Goal: Transaction & Acquisition: Purchase product/service

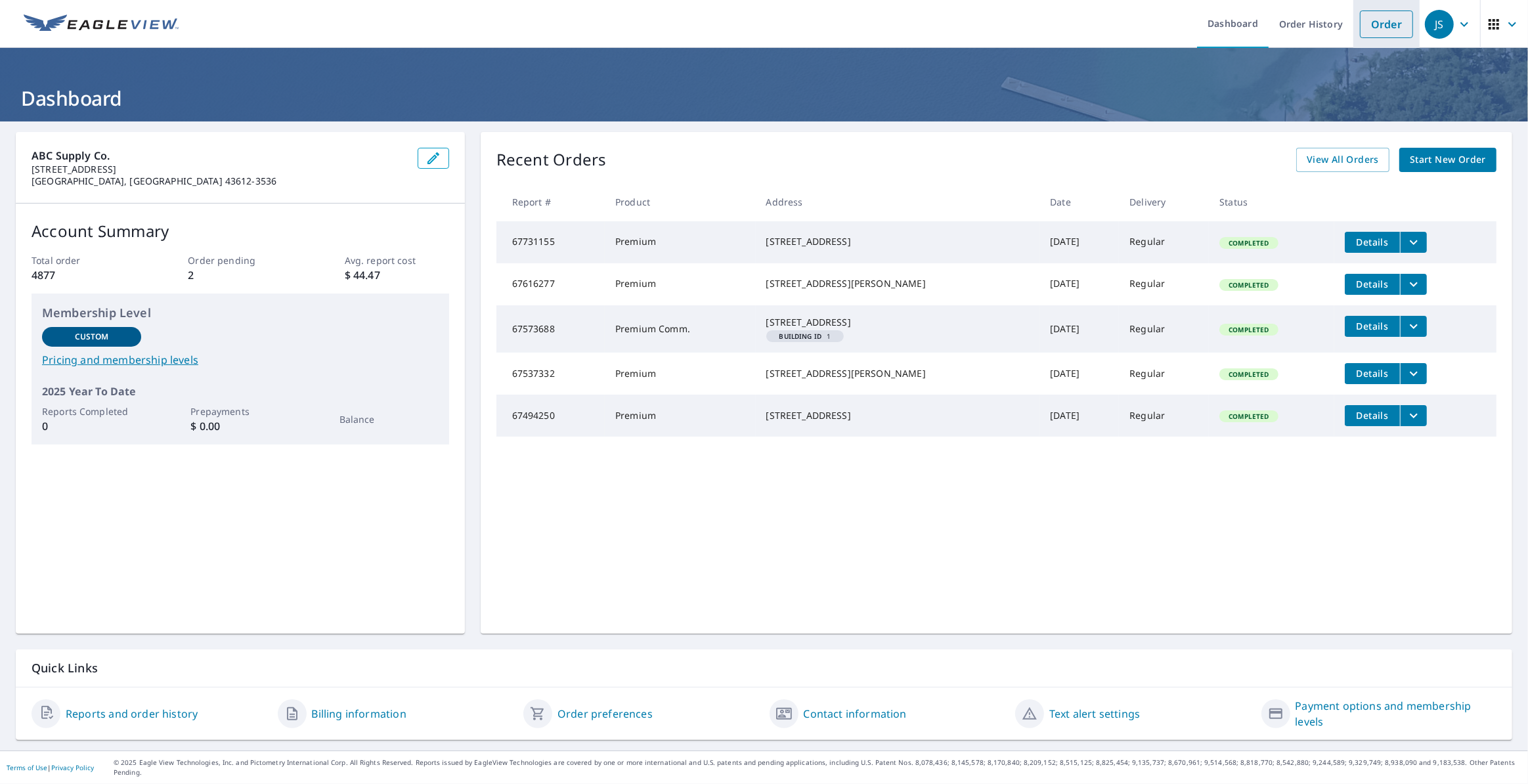
click at [1373, 20] on link "Order" at bounding box center [1386, 24] width 53 height 27
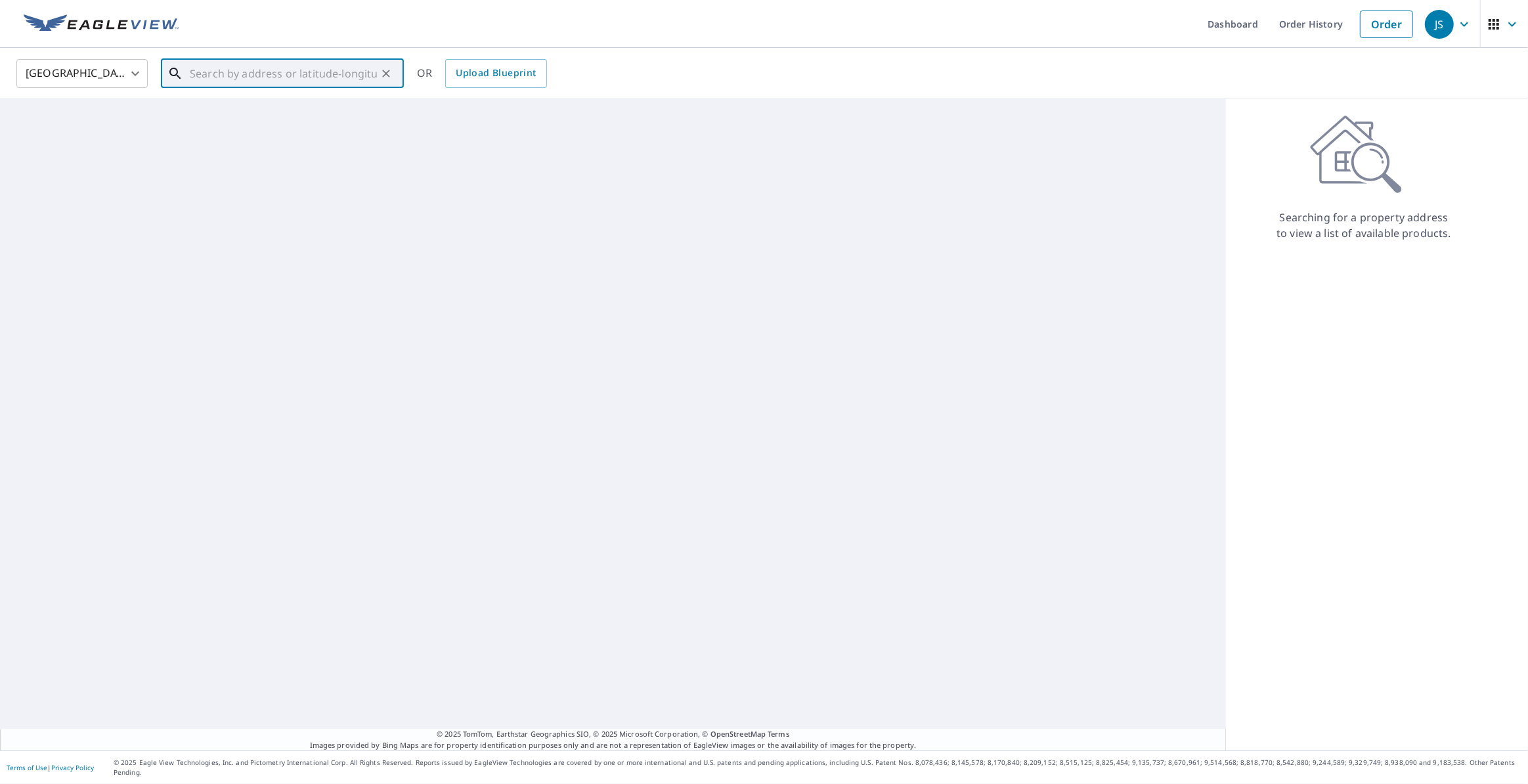
click at [220, 81] on input "text" at bounding box center [283, 73] width 187 height 37
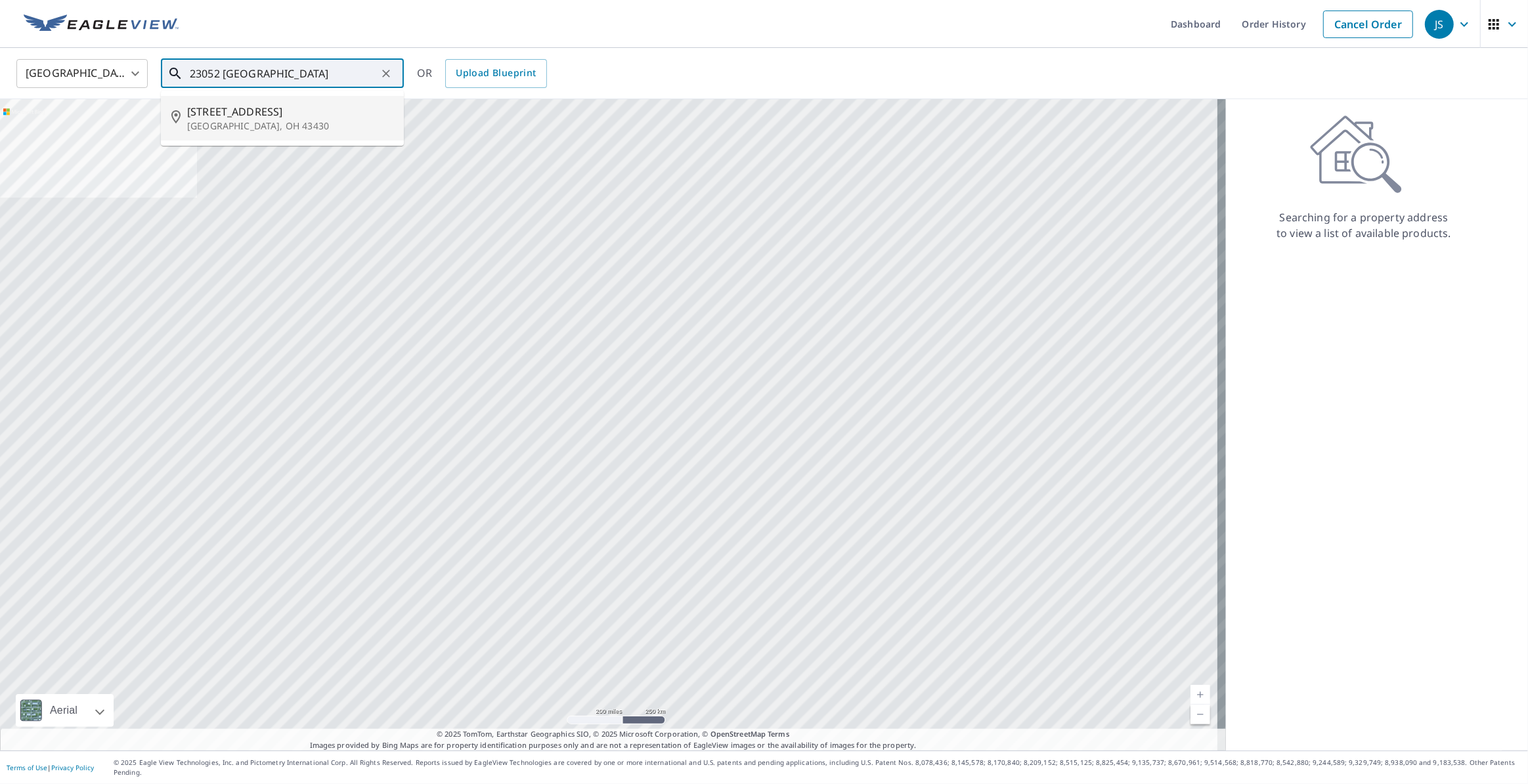
click at [226, 122] on p "[GEOGRAPHIC_DATA], OH 43430" at bounding box center [290, 126] width 206 height 13
type input "[STREET_ADDRESS][PERSON_NAME]"
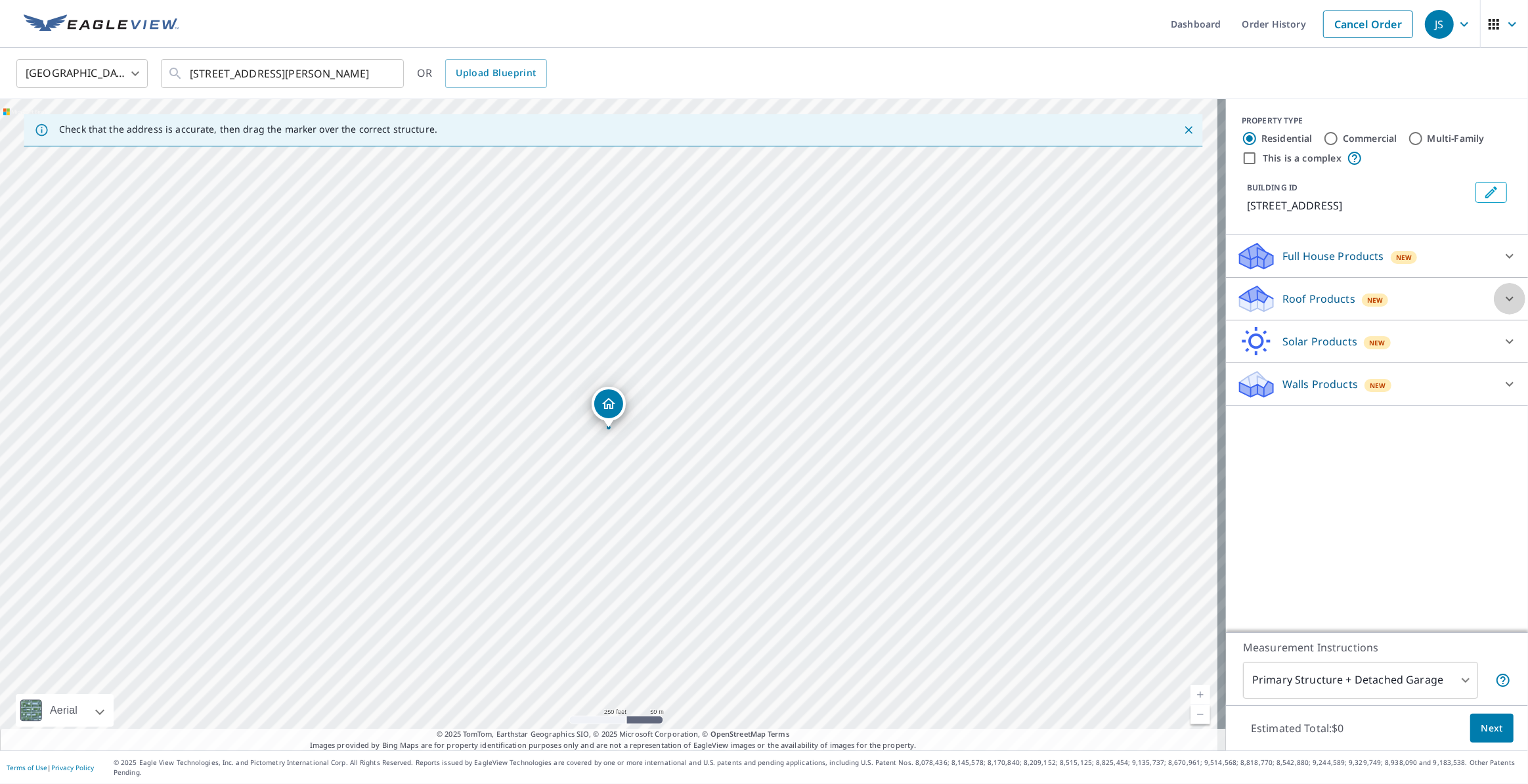
click at [1499, 290] on div at bounding box center [1509, 299] width 32 height 32
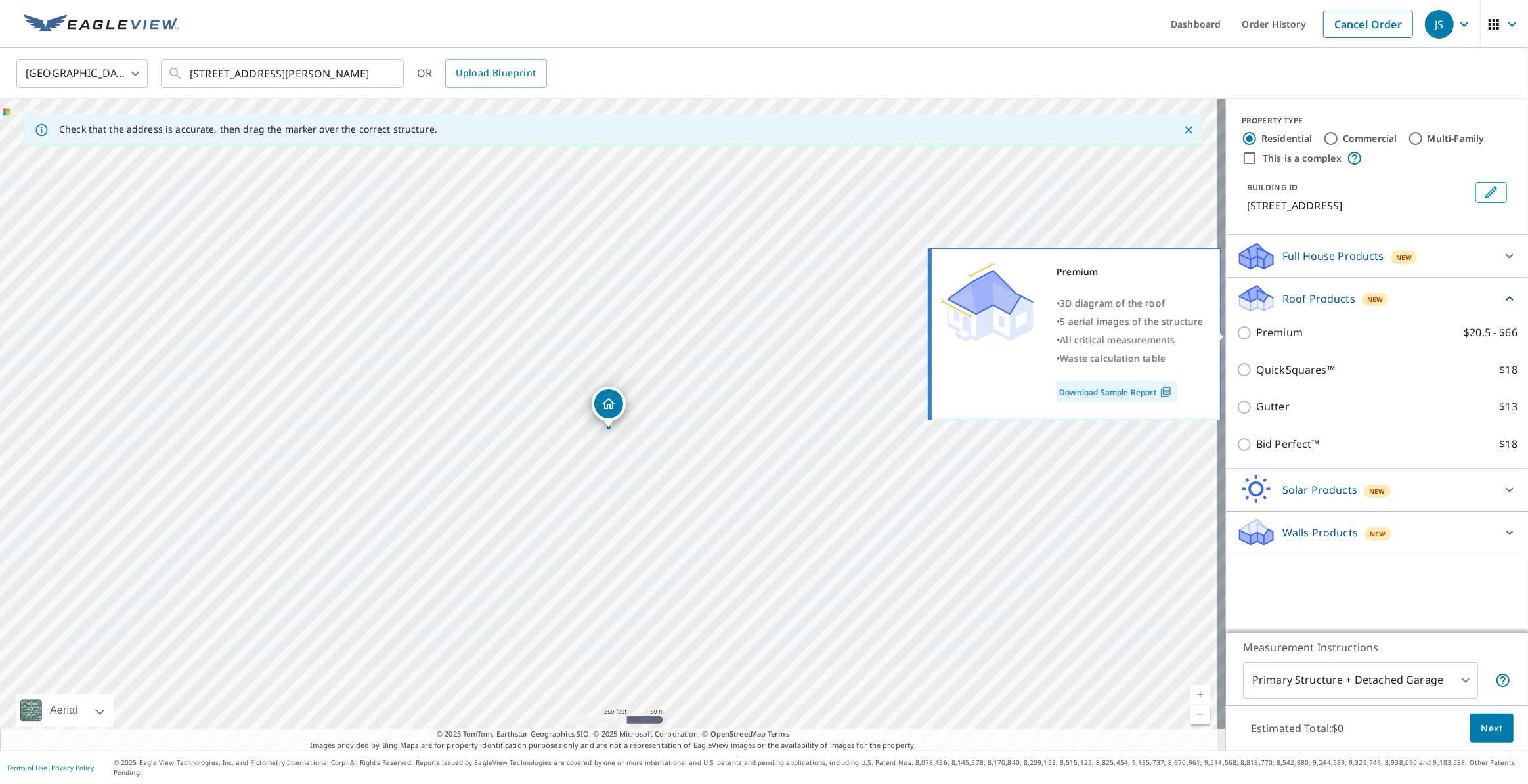
click at [1281, 331] on p "Premium" at bounding box center [1279, 333] width 47 height 16
click at [1256, 331] on input "Premium $20.5 - $66" at bounding box center [1246, 333] width 19 height 16
checkbox input "true"
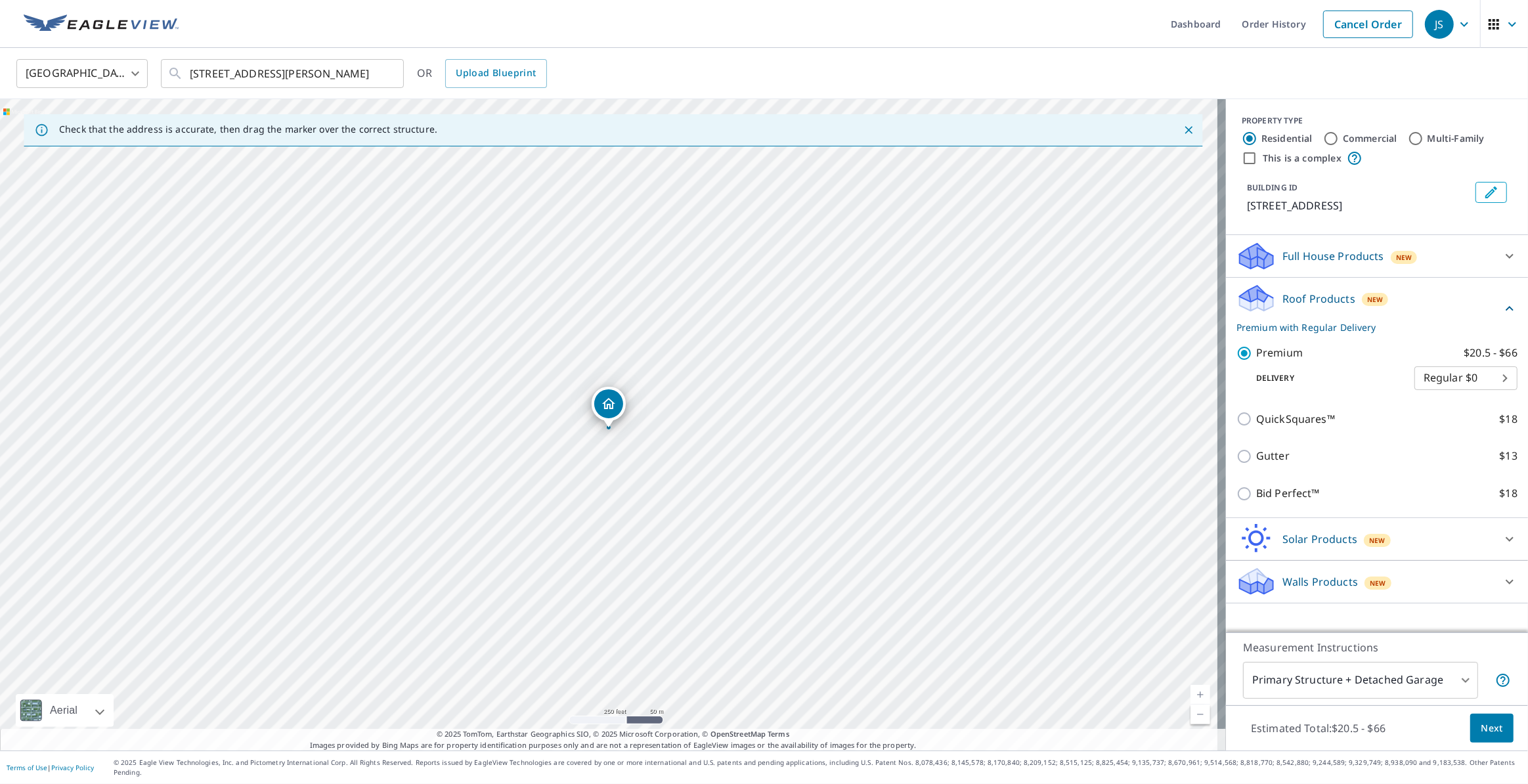
click at [1501, 743] on button "Next" at bounding box center [1491, 728] width 43 height 29
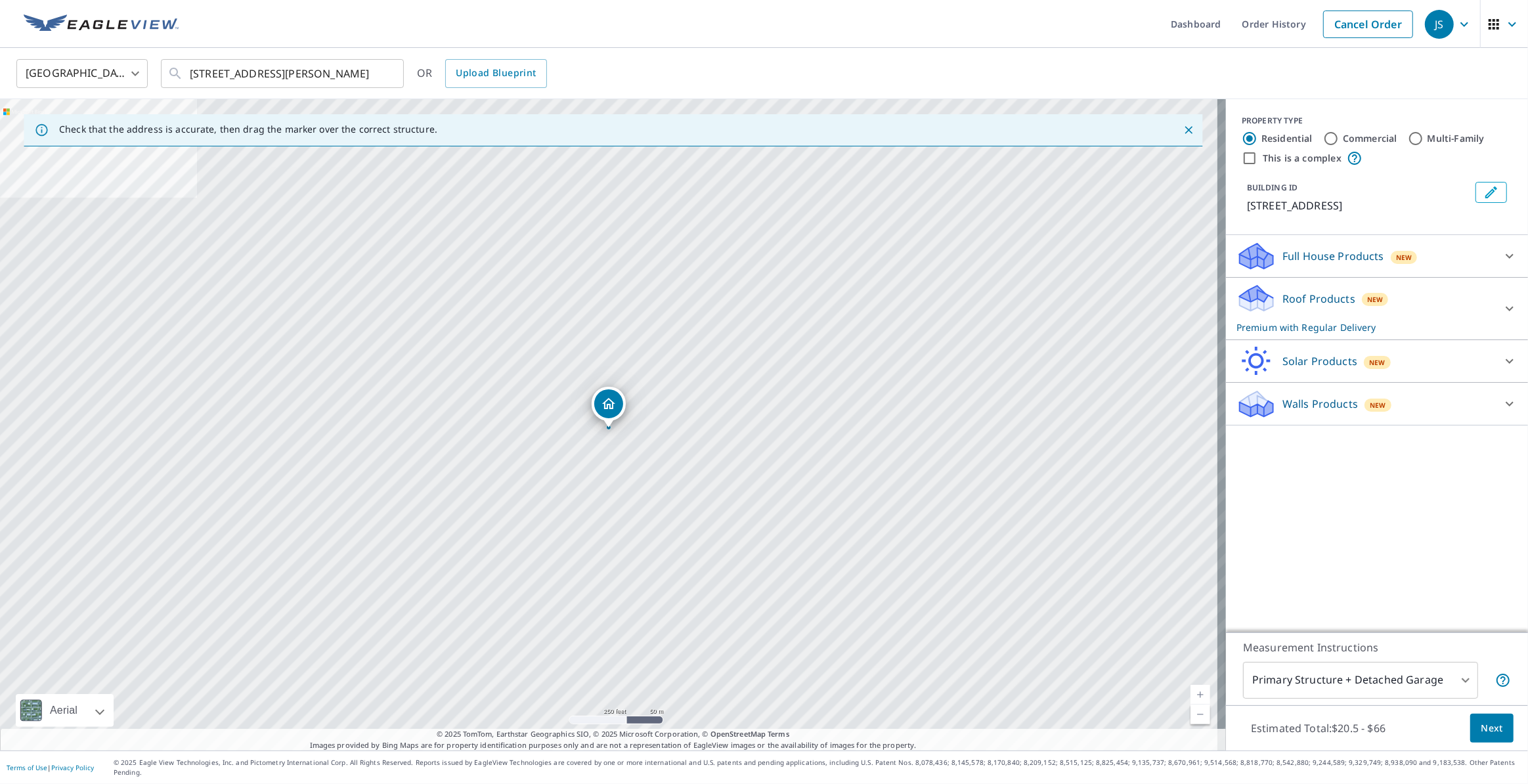
click at [1494, 315] on div at bounding box center [1509, 309] width 32 height 32
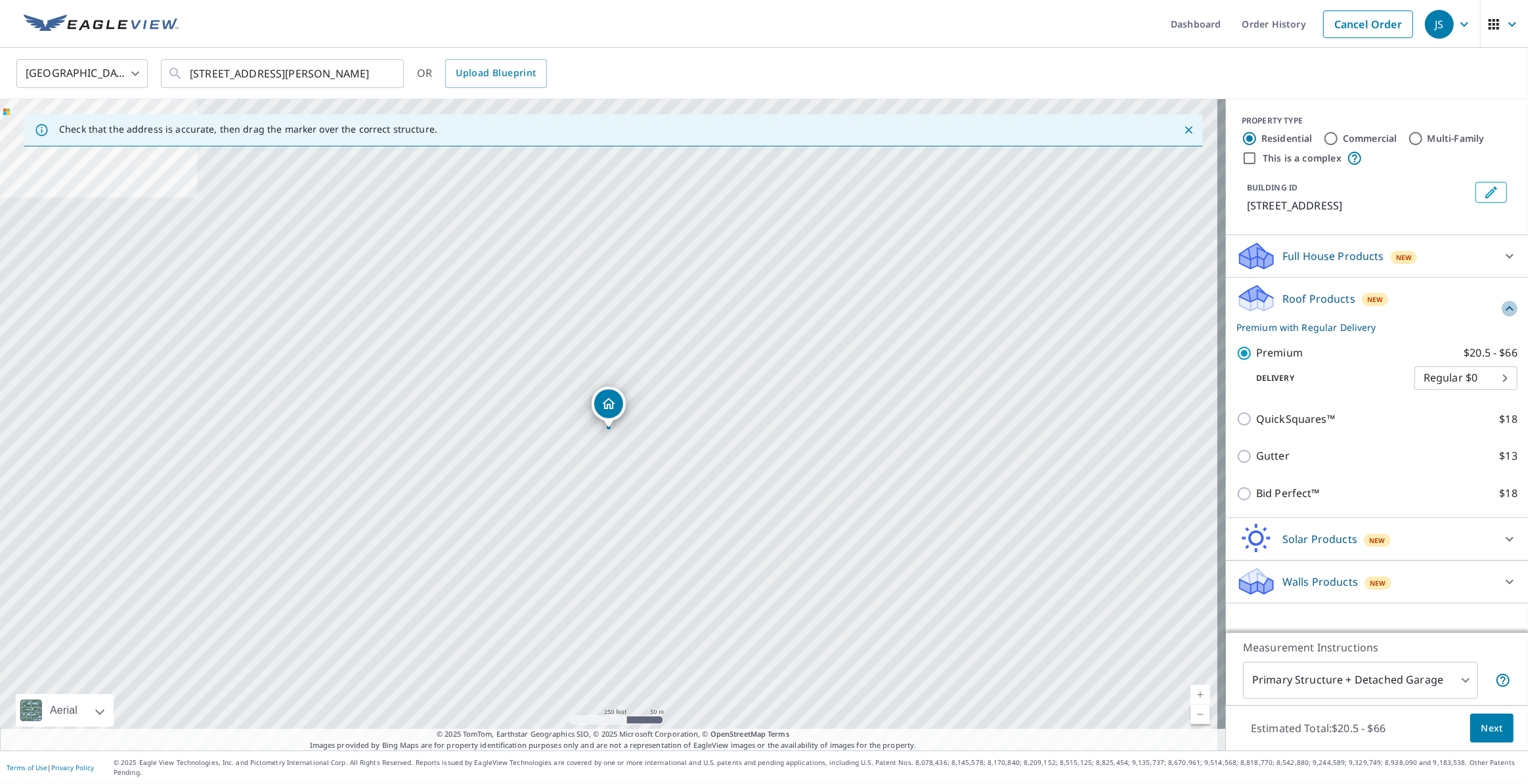
click at [1501, 308] on icon at bounding box center [1509, 309] width 16 height 16
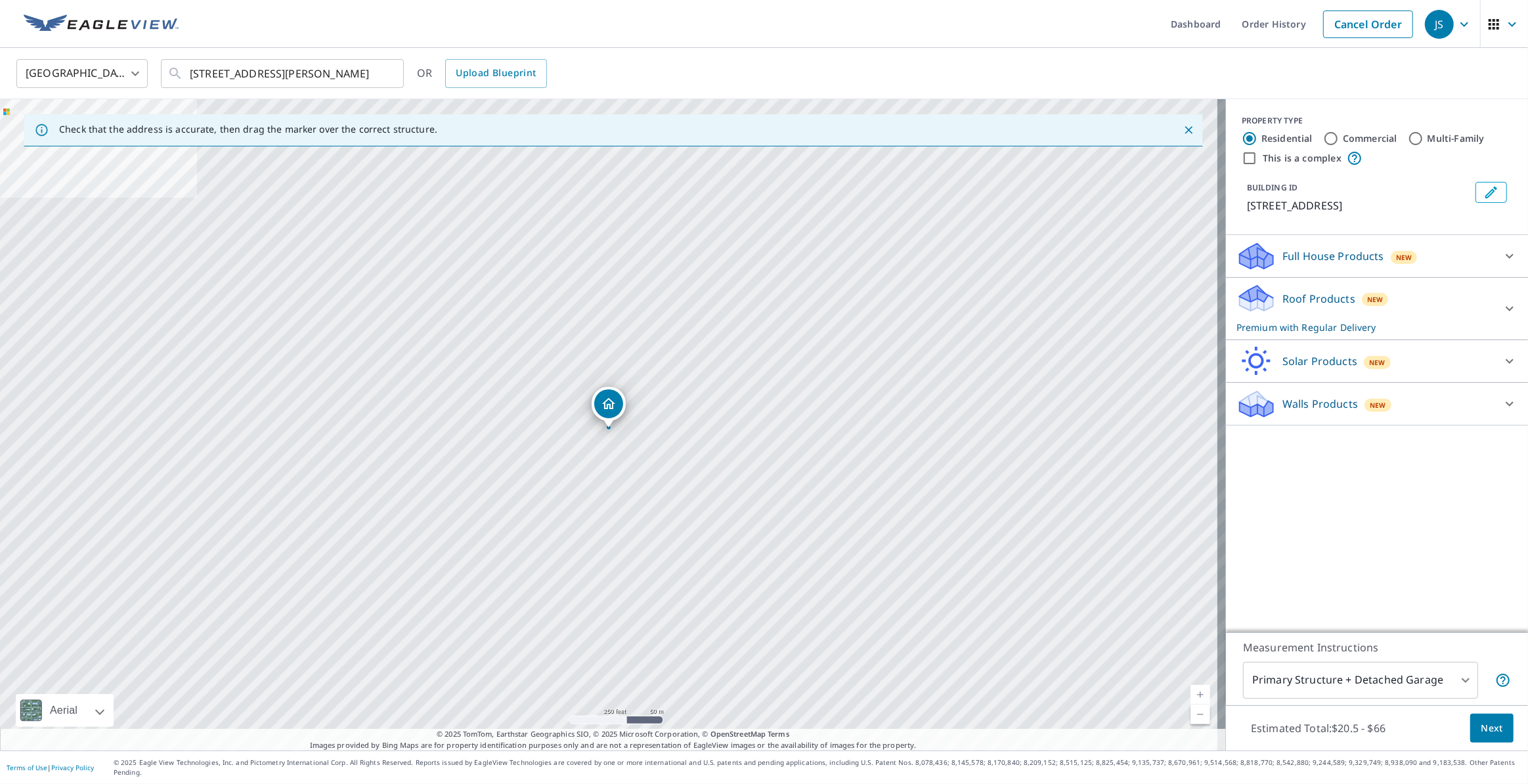
click at [1501, 306] on icon at bounding box center [1509, 309] width 16 height 16
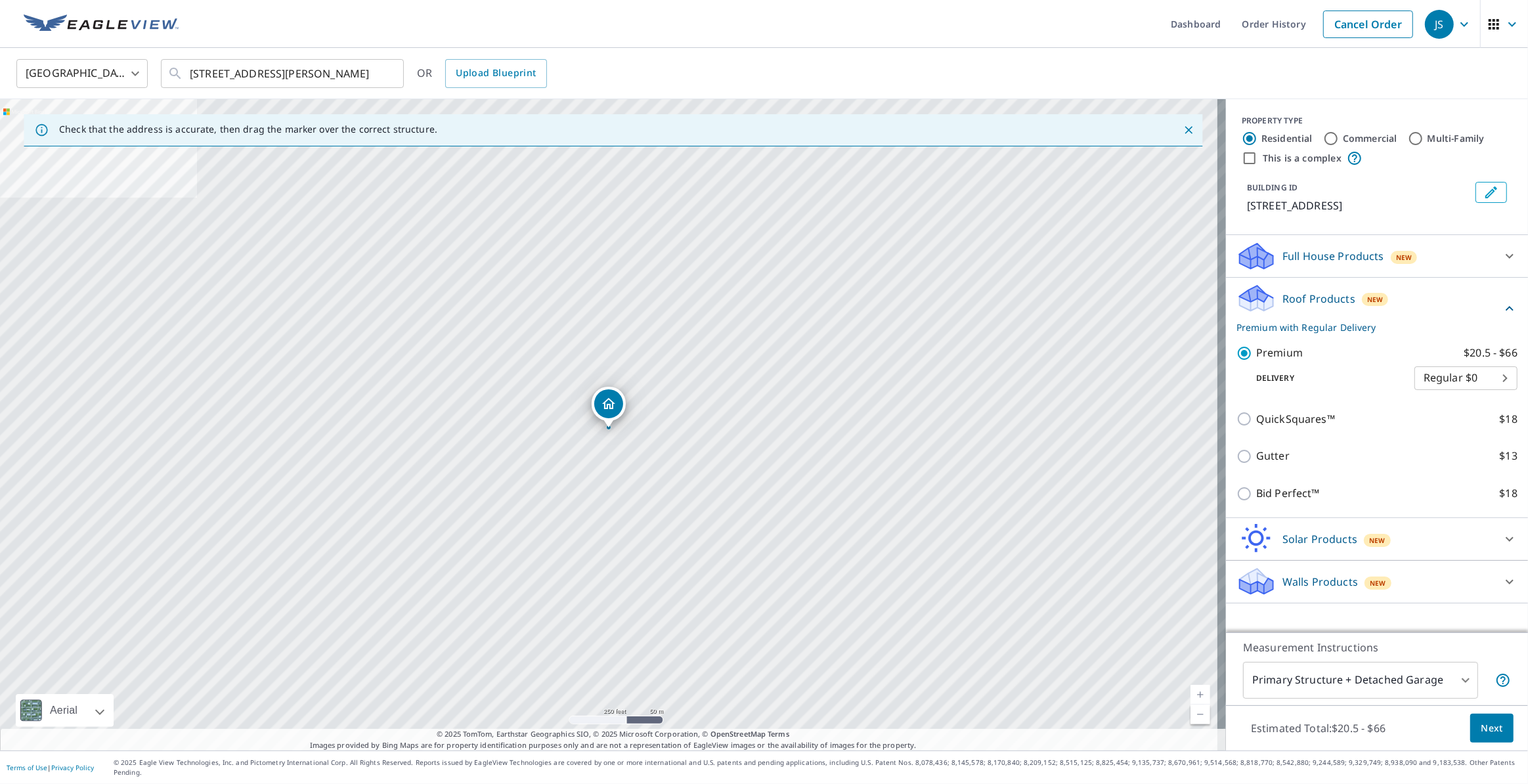
click at [1488, 380] on body "JS JS Dashboard Order History Cancel Order JS [GEOGRAPHIC_DATA] [GEOGRAPHIC_DAT…" at bounding box center [764, 392] width 1528 height 784
click at [1463, 400] on li "Express $20" at bounding box center [1457, 401] width 103 height 24
type input "4"
click at [1484, 737] on span "Next" at bounding box center [1491, 728] width 22 height 16
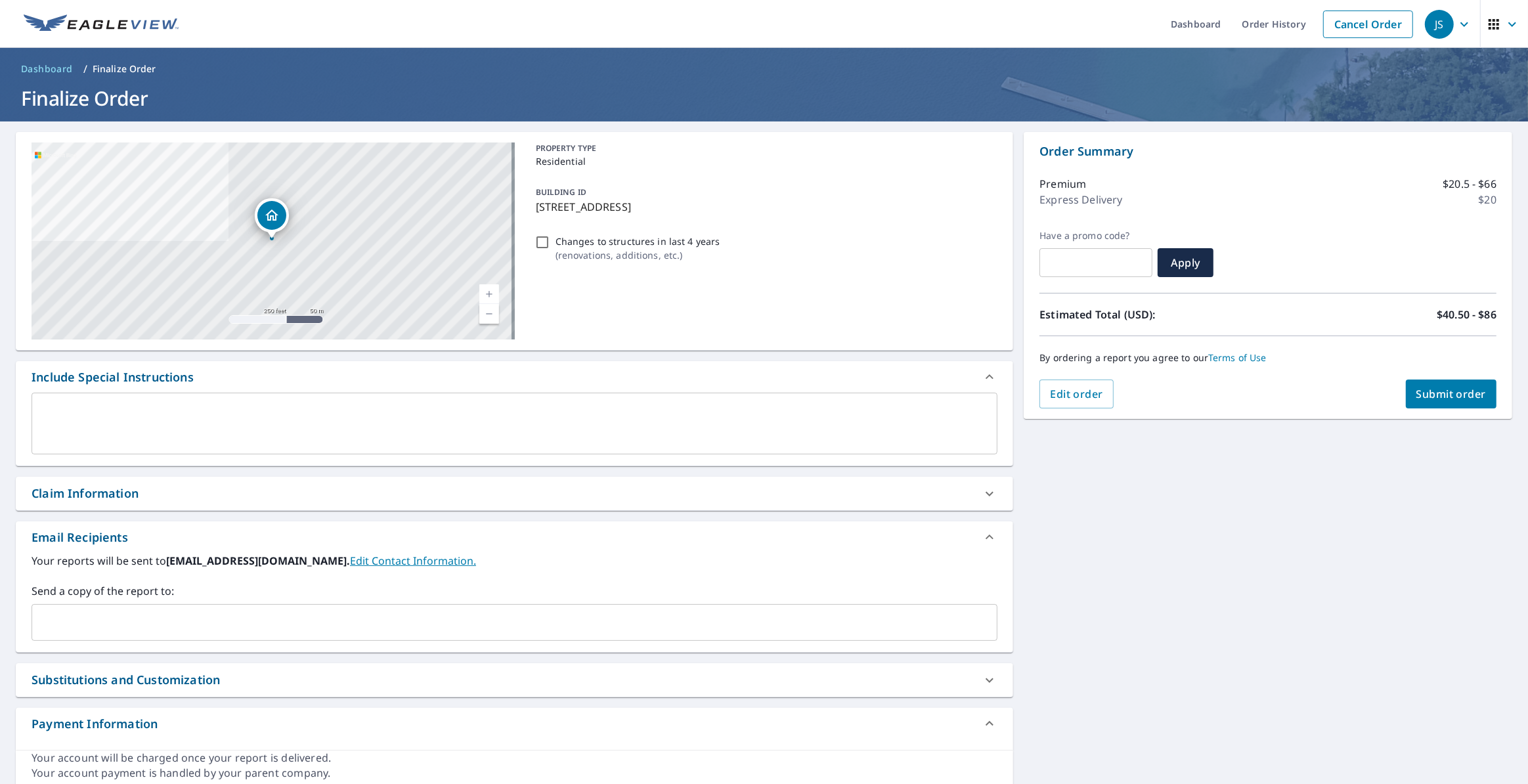
click at [1417, 393] on span "Submit order" at bounding box center [1451, 394] width 70 height 14
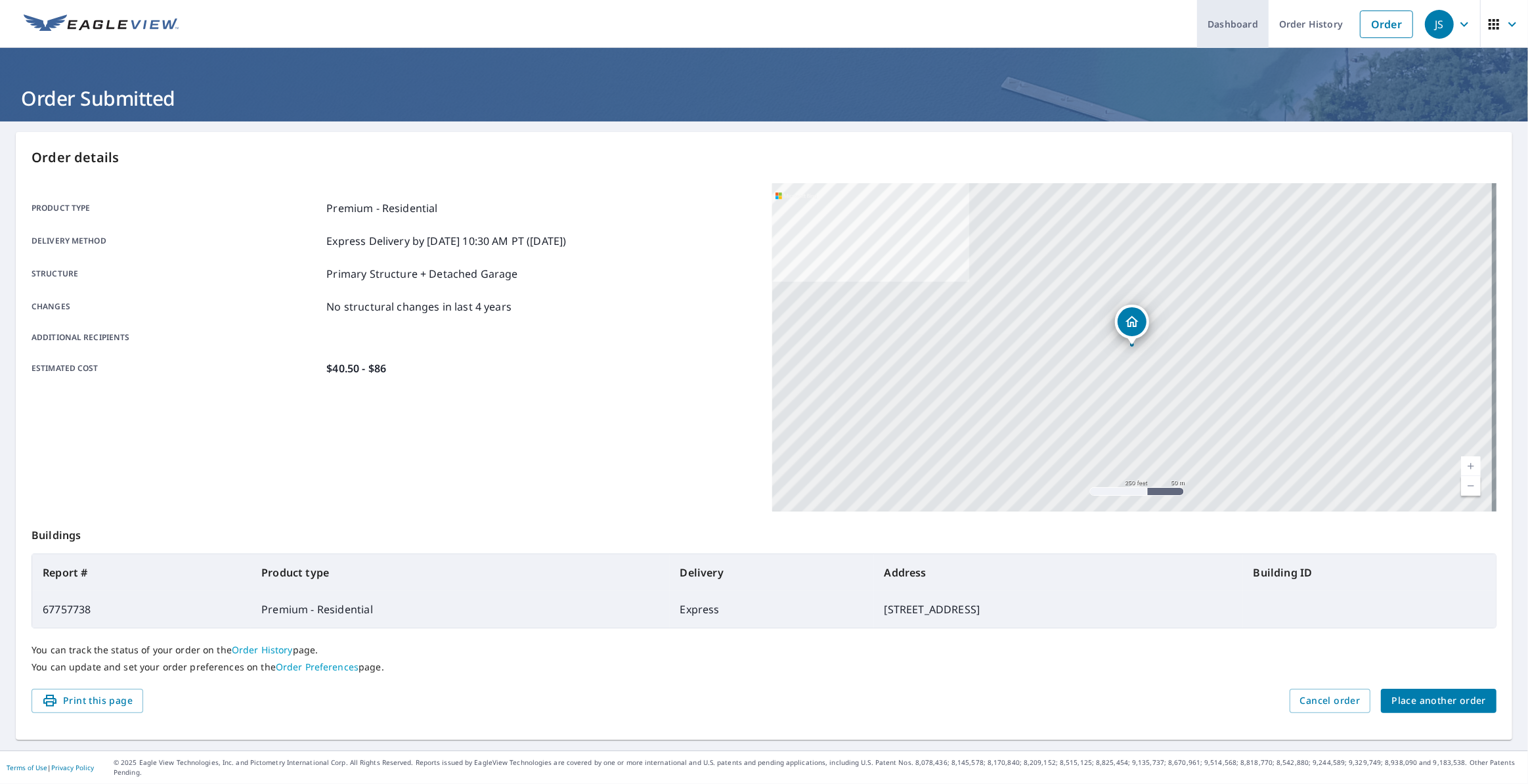
click at [1233, 27] on link "Dashboard" at bounding box center [1233, 24] width 72 height 48
